Goal: Check status: Check status

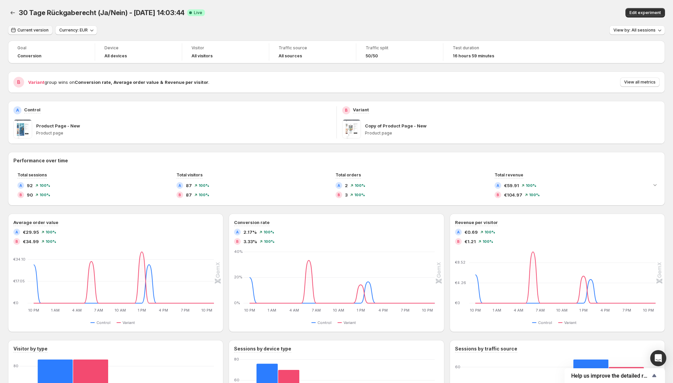
click at [24, 28] on span "Current version" at bounding box center [32, 29] width 31 height 5
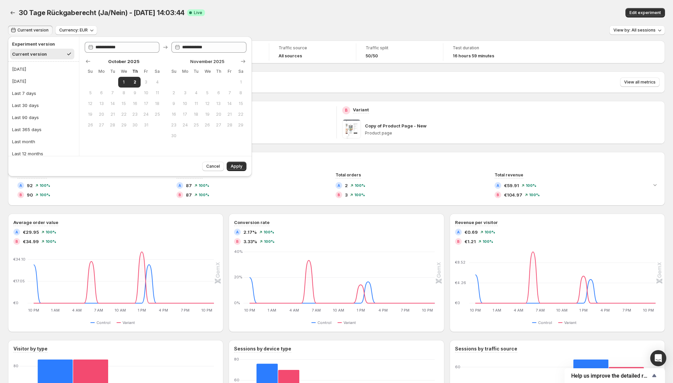
click at [25, 28] on span "Current version" at bounding box center [32, 29] width 31 height 5
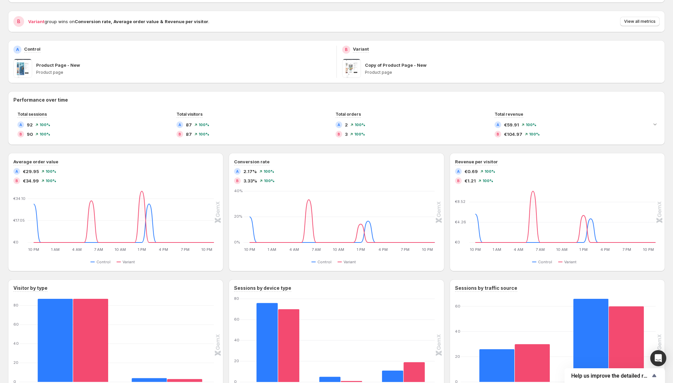
scroll to position [63, 0]
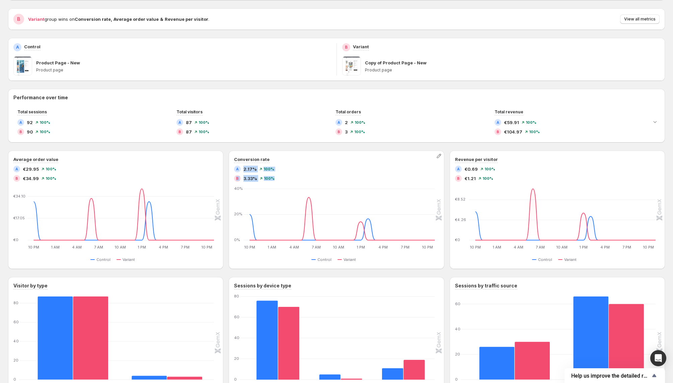
drag, startPoint x: 280, startPoint y: 179, endPoint x: 239, endPoint y: 168, distance: 42.2
click at [239, 168] on div "A 2.17% 100% B 3.33% 100%" at bounding box center [336, 173] width 205 height 16
click at [294, 179] on div "B 3.33% 100%" at bounding box center [336, 178] width 205 height 7
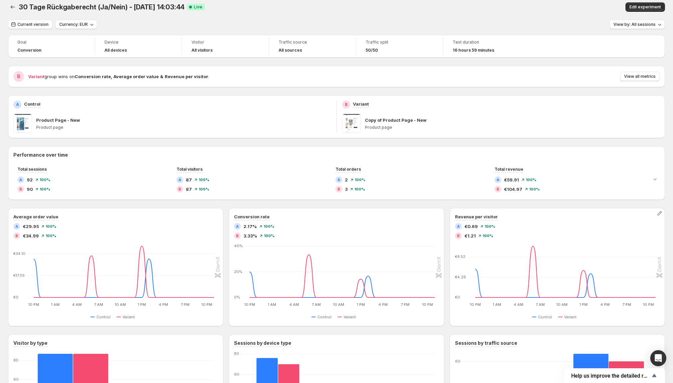
scroll to position [0, 0]
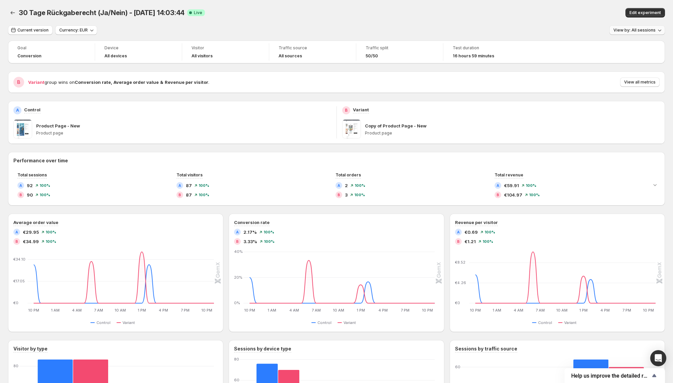
click at [661, 31] on icon "button" at bounding box center [660, 30] width 7 height 7
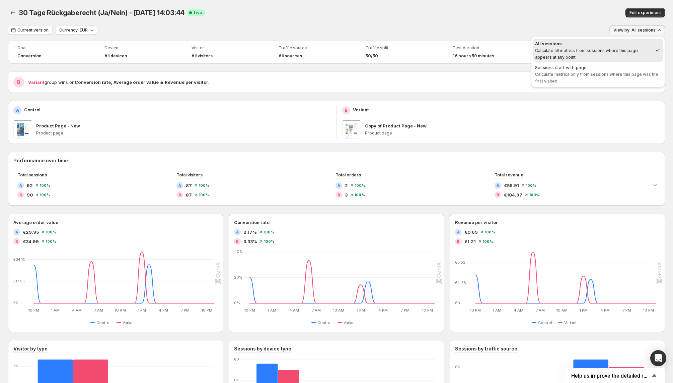
click at [661, 30] on icon "button" at bounding box center [659, 30] width 3 height 2
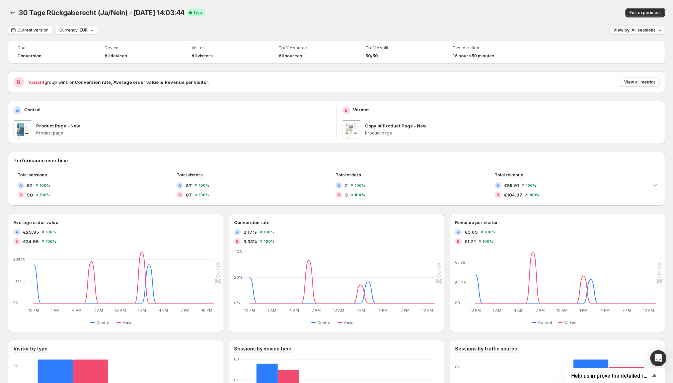
click at [25, 128] on span at bounding box center [22, 129] width 19 height 19
click at [57, 128] on p "Product Page - New" at bounding box center [58, 125] width 44 height 7
click at [34, 107] on p "Control" at bounding box center [32, 109] width 16 height 7
click at [367, 110] on p "Variant" at bounding box center [361, 109] width 16 height 7
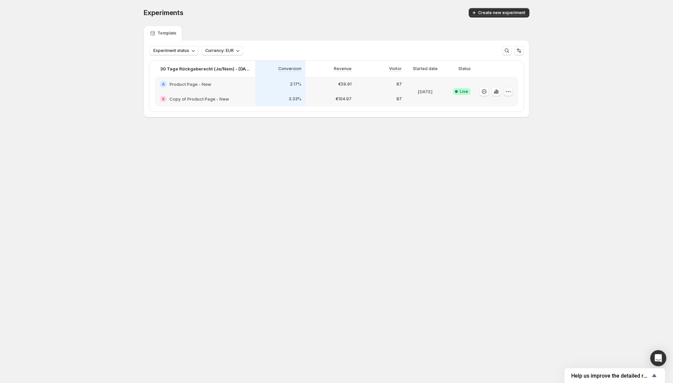
click at [510, 91] on icon "button" at bounding box center [510, 91] width 1 height 1
click at [497, 89] on icon "button" at bounding box center [496, 91] width 7 height 7
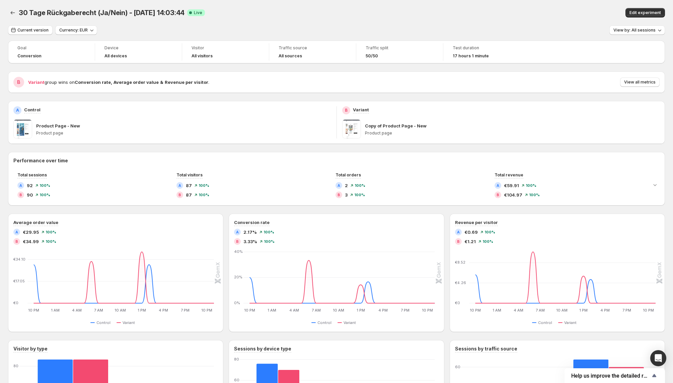
click at [381, 118] on div "B Variant Copy of Product Page - New Product page" at bounding box center [501, 122] width 318 height 32
click at [350, 128] on span at bounding box center [351, 129] width 19 height 19
click at [350, 110] on div "B" at bounding box center [346, 110] width 8 height 8
click at [355, 110] on p "Variant" at bounding box center [361, 109] width 16 height 7
click at [642, 83] on span "View all metrics" at bounding box center [639, 81] width 31 height 5
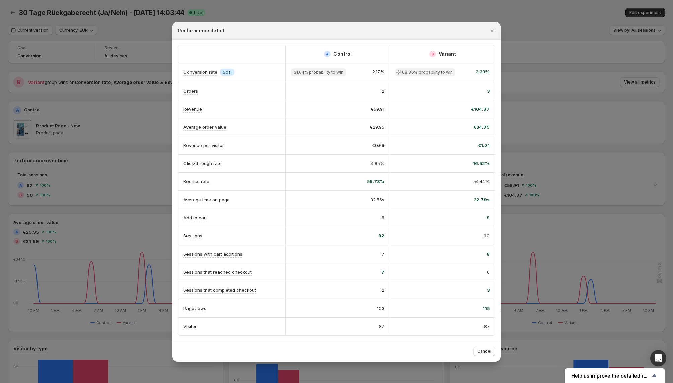
click at [555, 30] on div at bounding box center [336, 191] width 673 height 383
